Goal: Communication & Community: Answer question/provide support

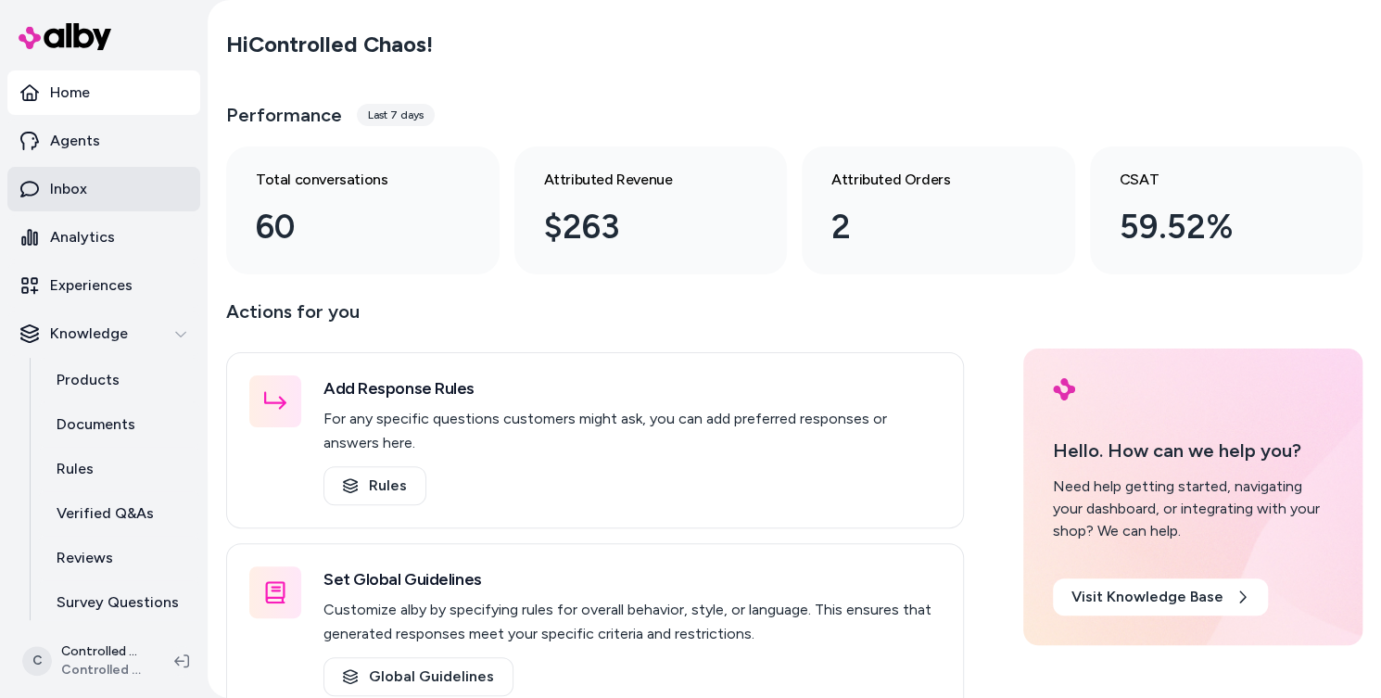
click at [88, 198] on link "Inbox" at bounding box center [103, 189] width 193 height 44
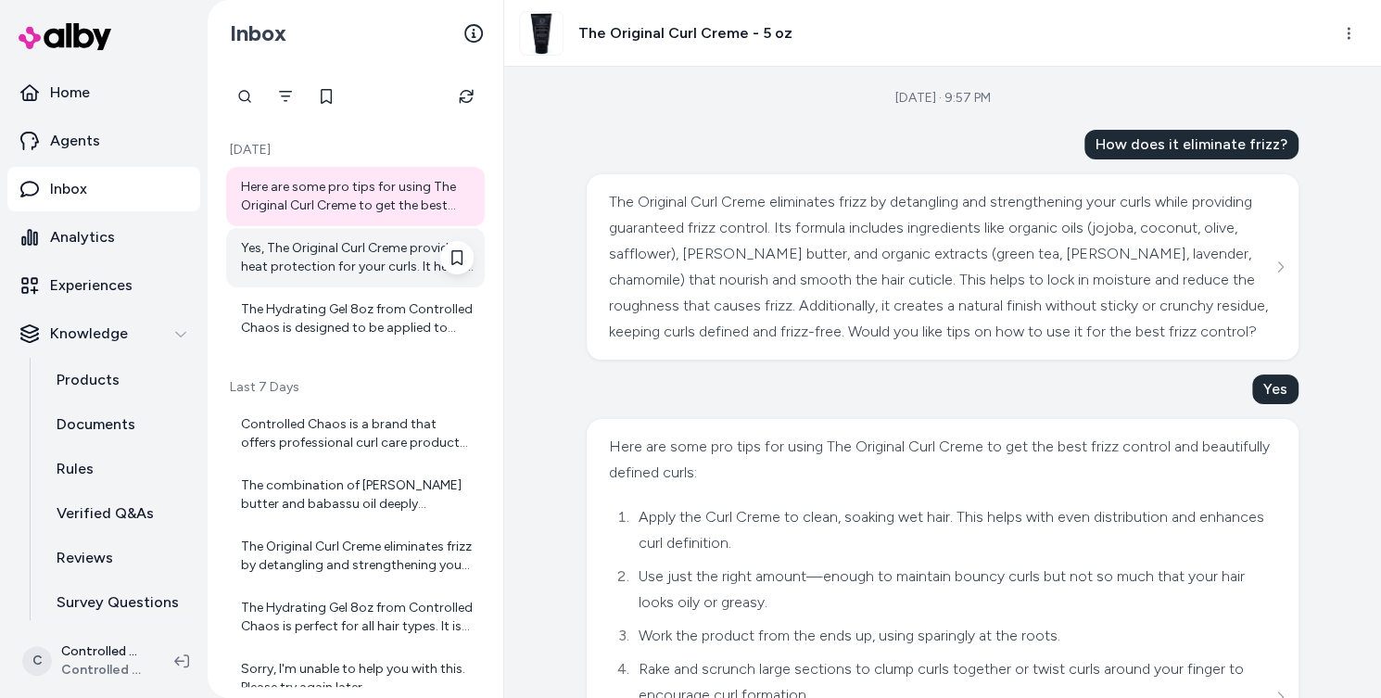
click at [348, 257] on div "Yes, The Original Curl Creme provides heat protection for your curls. It helps …" at bounding box center [357, 257] width 233 height 37
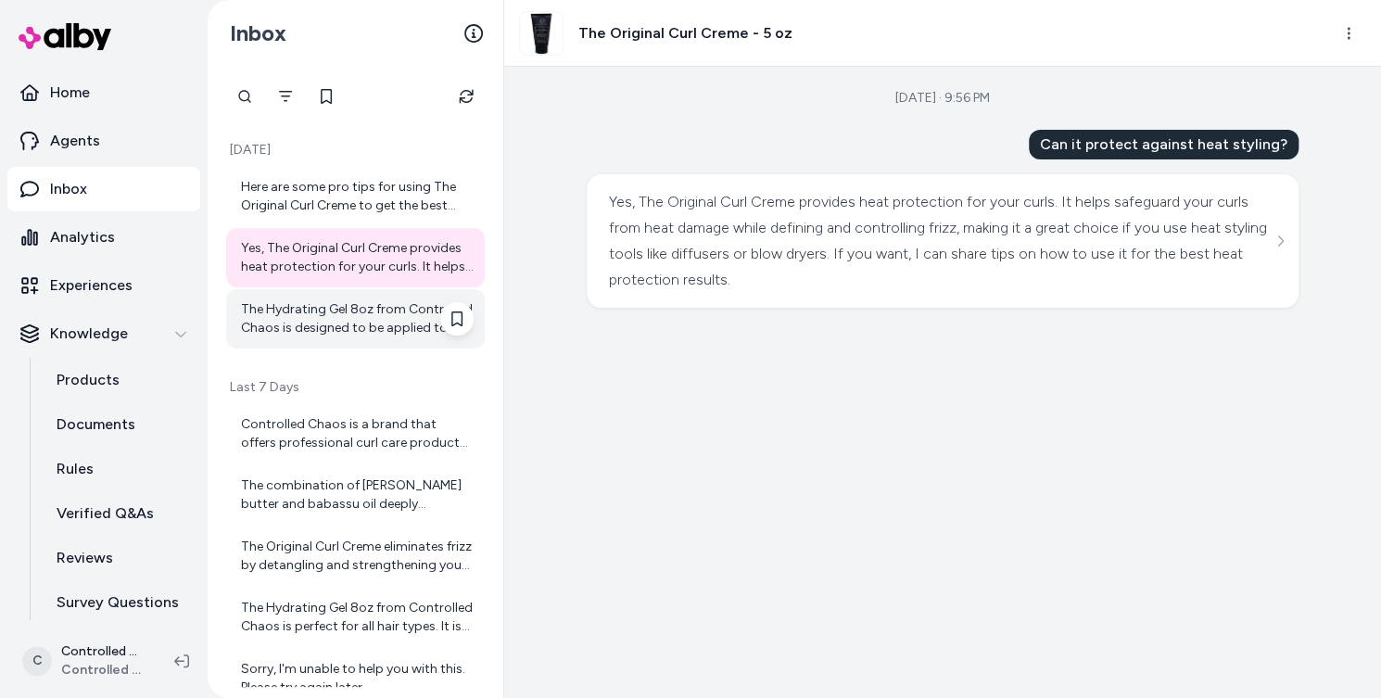
click at [326, 308] on div "The Hydrating Gel 8oz from Controlled Chaos is designed to be applied to damp h…" at bounding box center [357, 318] width 233 height 37
